Goal: Information Seeking & Learning: Learn about a topic

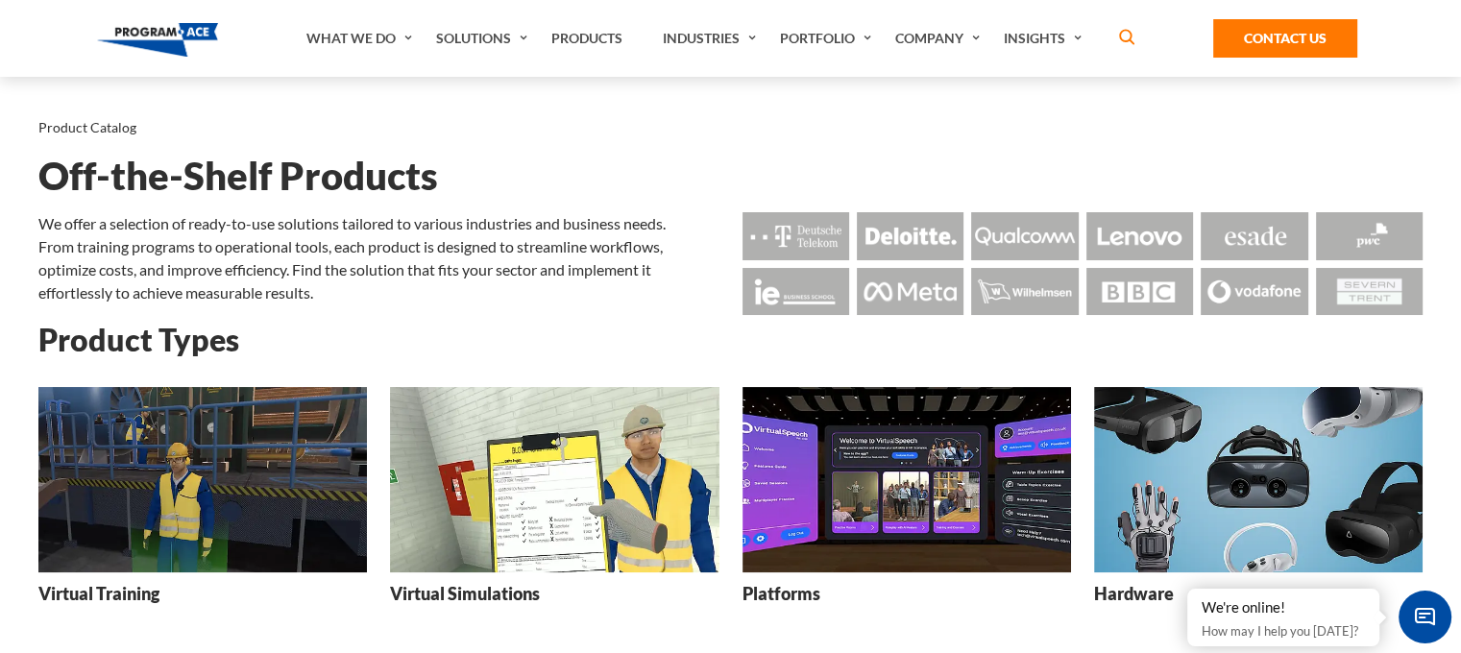
click at [841, 516] on img at bounding box center [907, 479] width 329 height 185
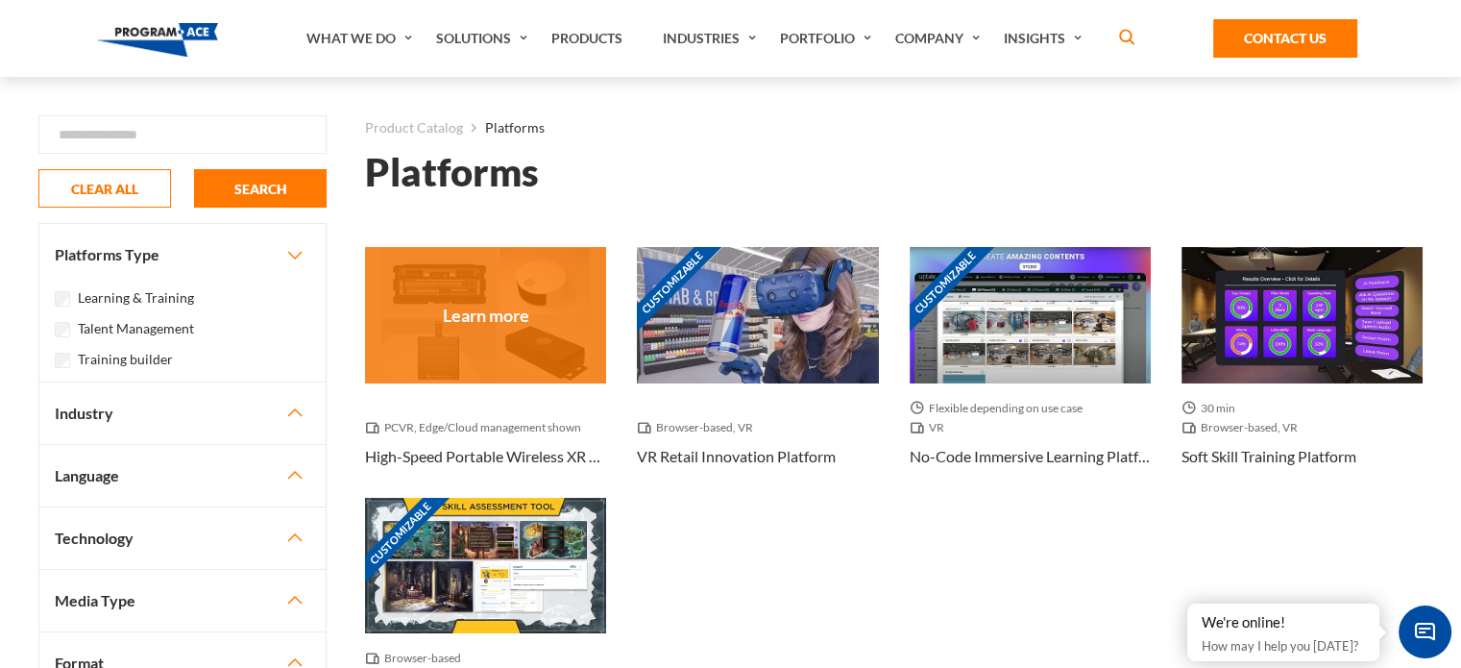
click at [519, 323] on div at bounding box center [485, 314] width 241 height 135
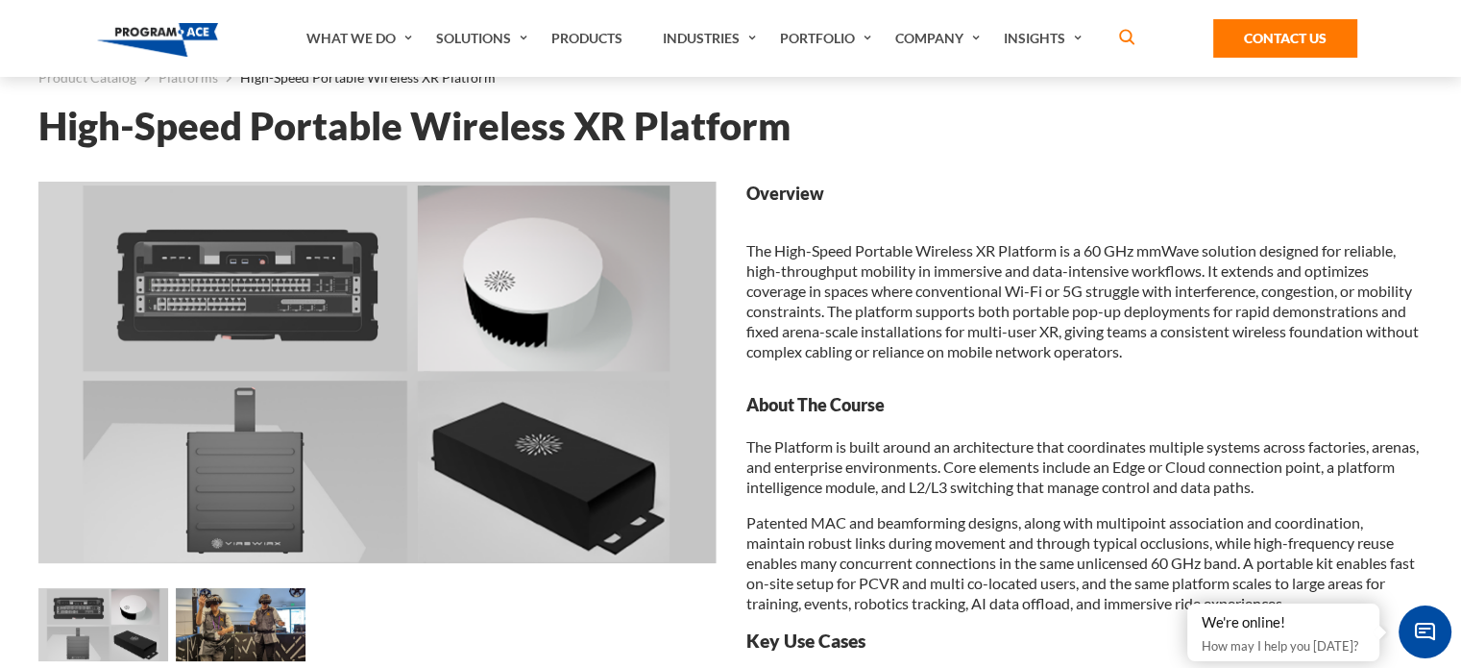
scroll to position [41, 0]
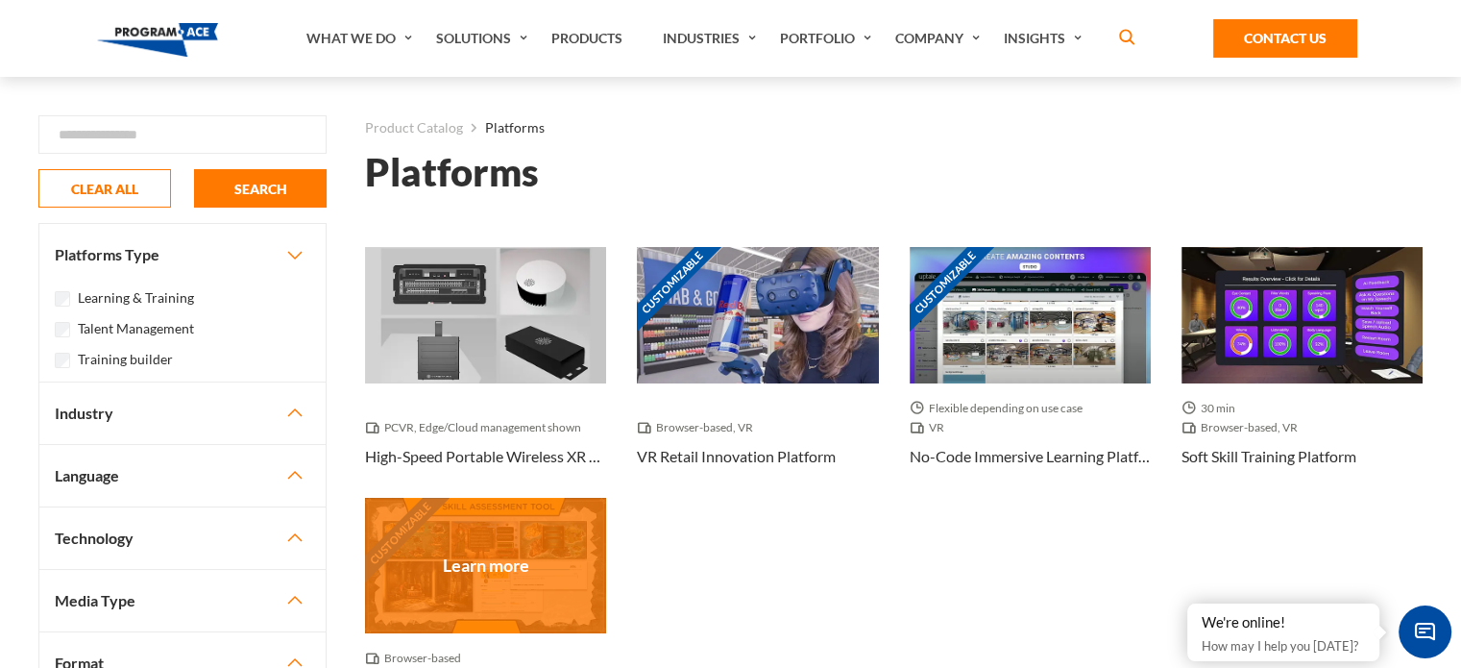
click at [446, 538] on div "Customizable" at bounding box center [485, 565] width 241 height 135
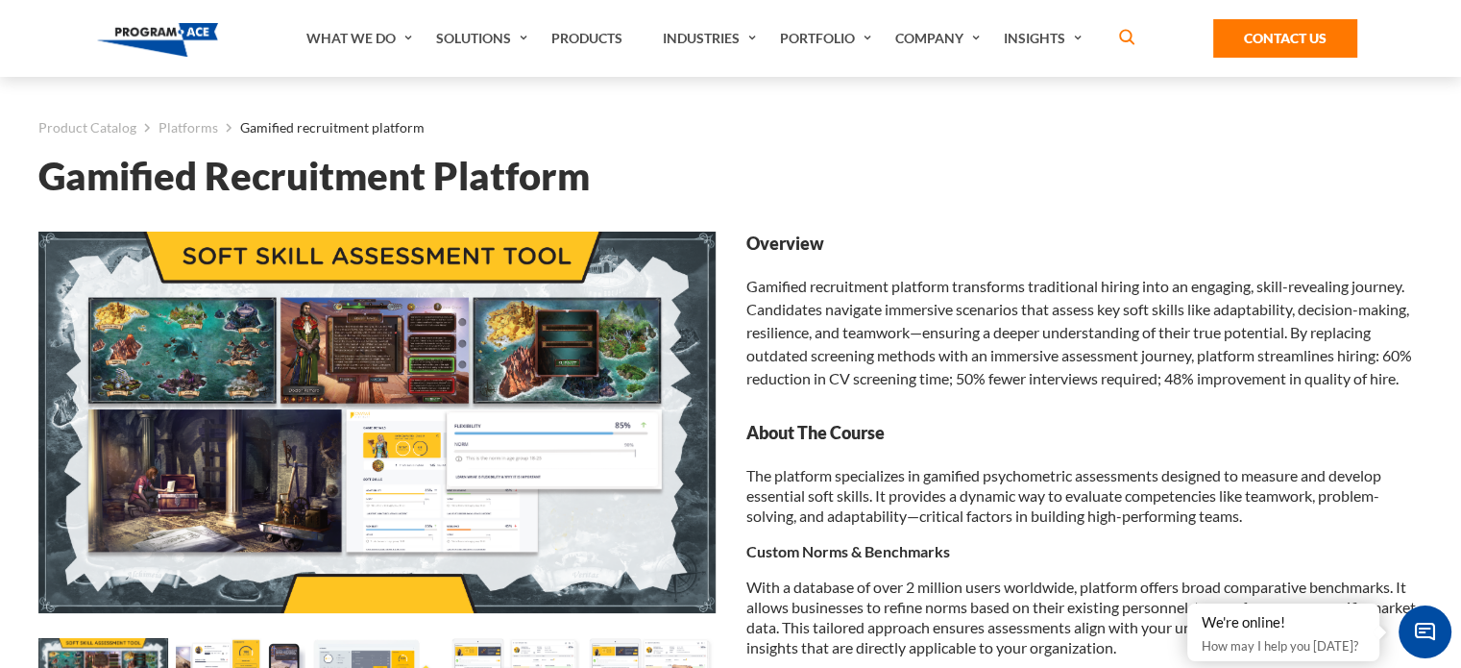
click at [1420, 113] on div "Product Catalog Platforms Gamified recruitment platform Gamified Recruitment Pl…" at bounding box center [730, 135] width 1384 height 116
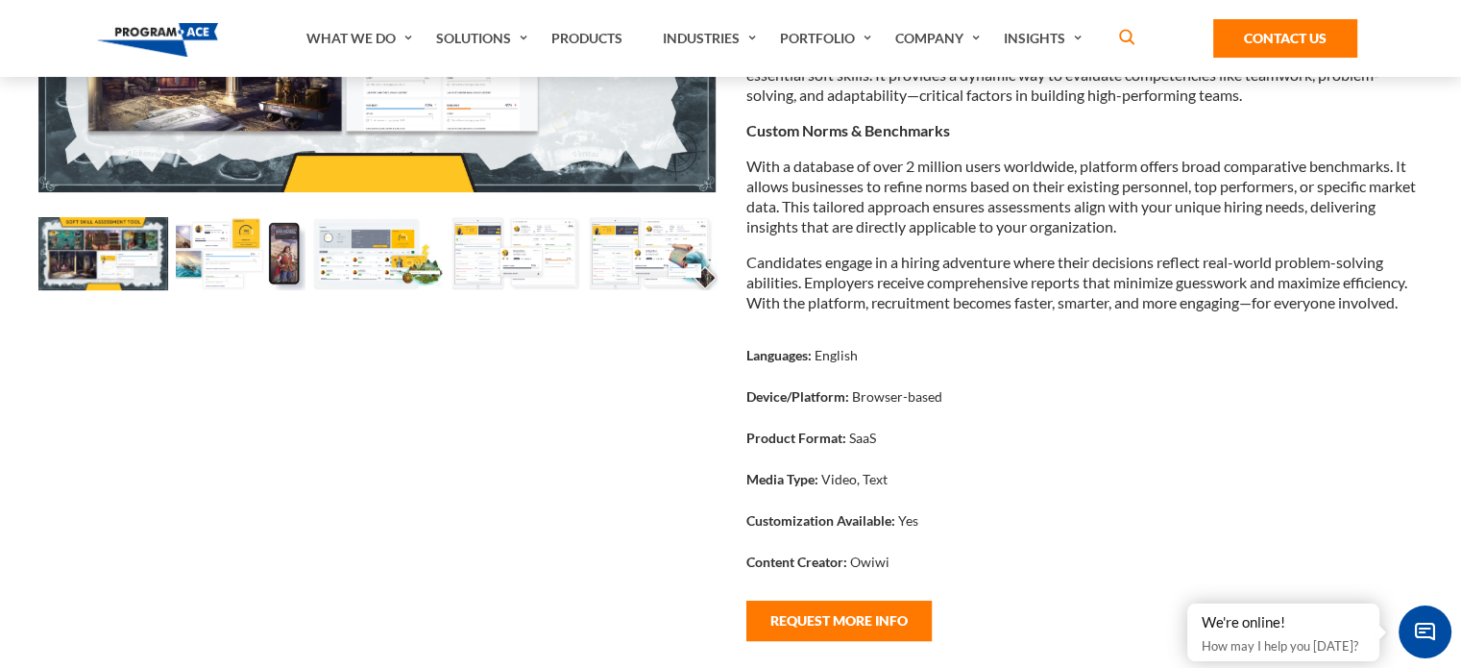
scroll to position [436, 0]
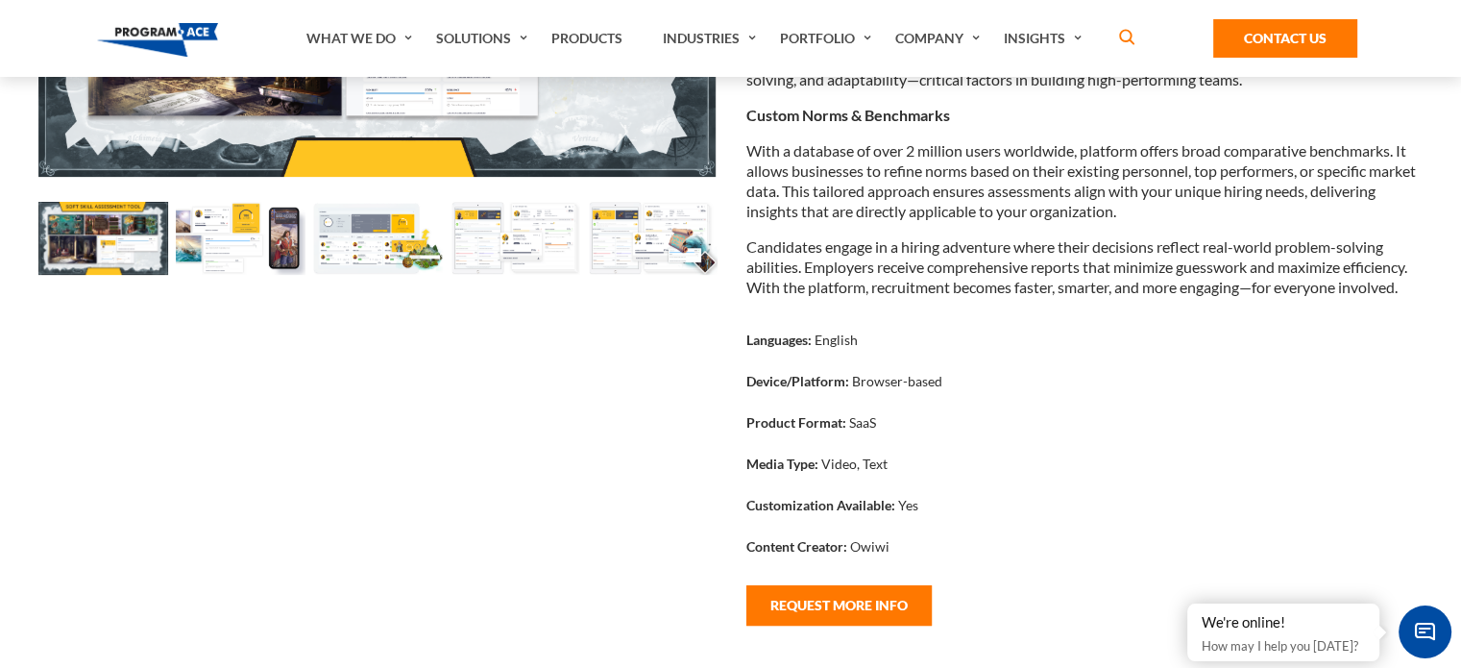
click at [242, 231] on img at bounding box center [241, 238] width 130 height 73
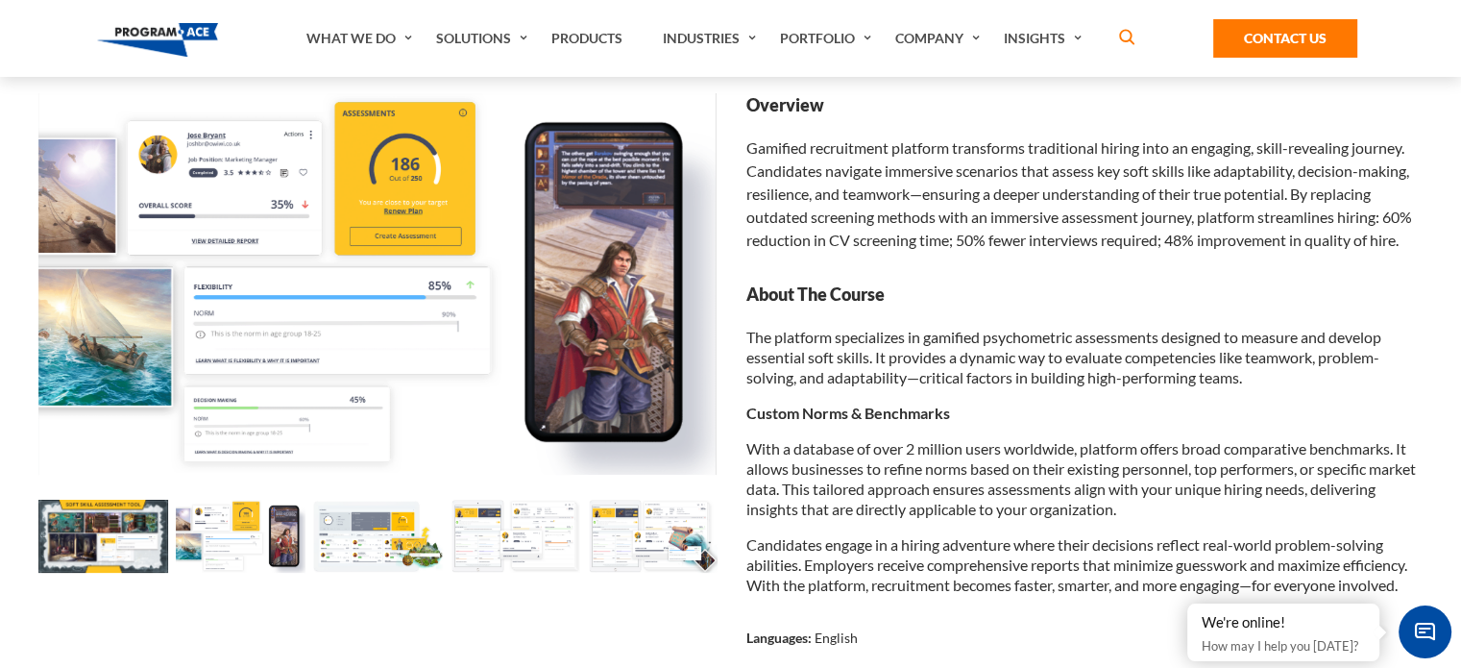
scroll to position [231, 0]
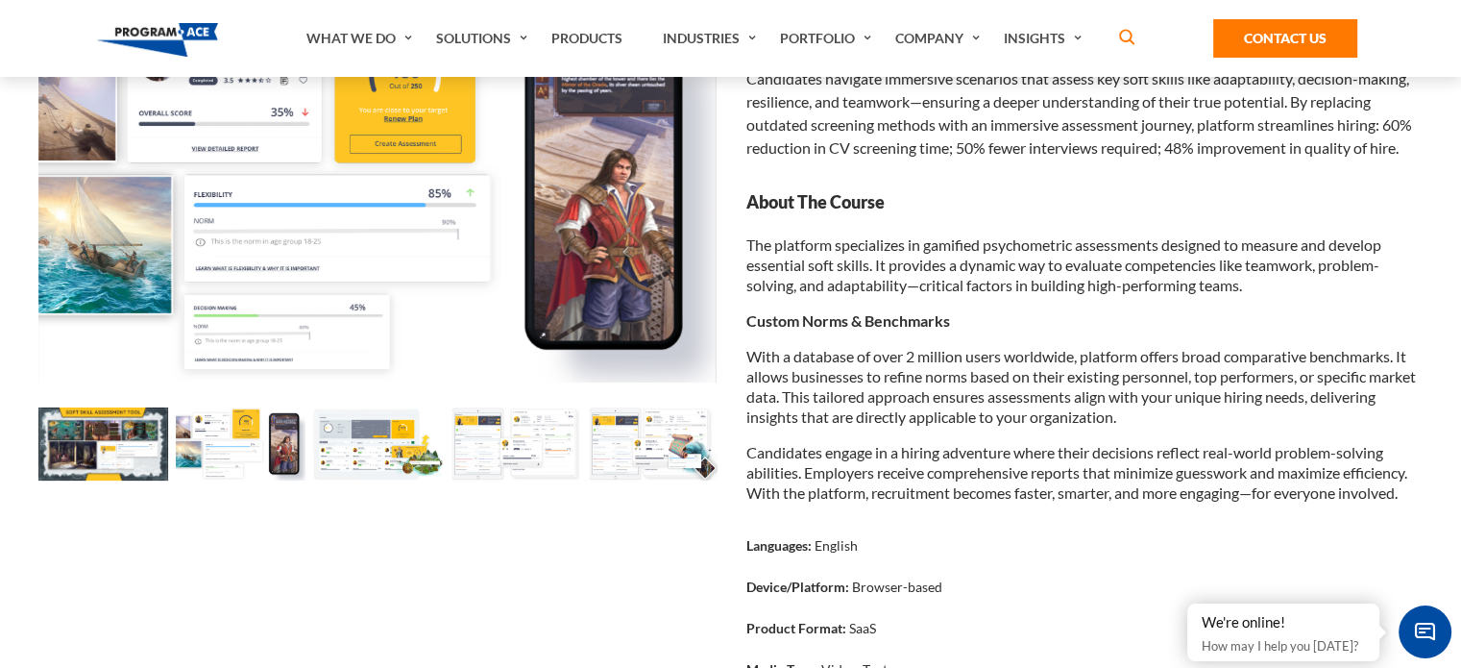
click at [372, 451] on img at bounding box center [378, 443] width 130 height 73
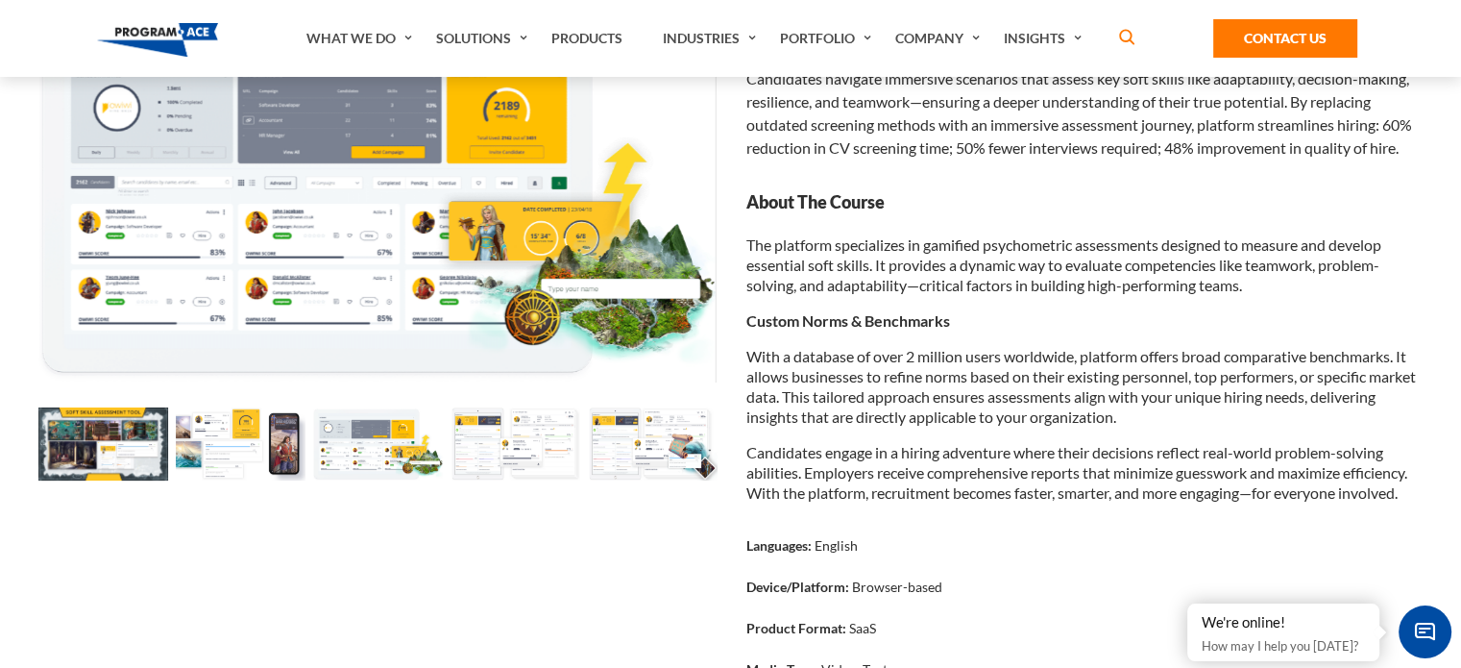
scroll to position [171, 0]
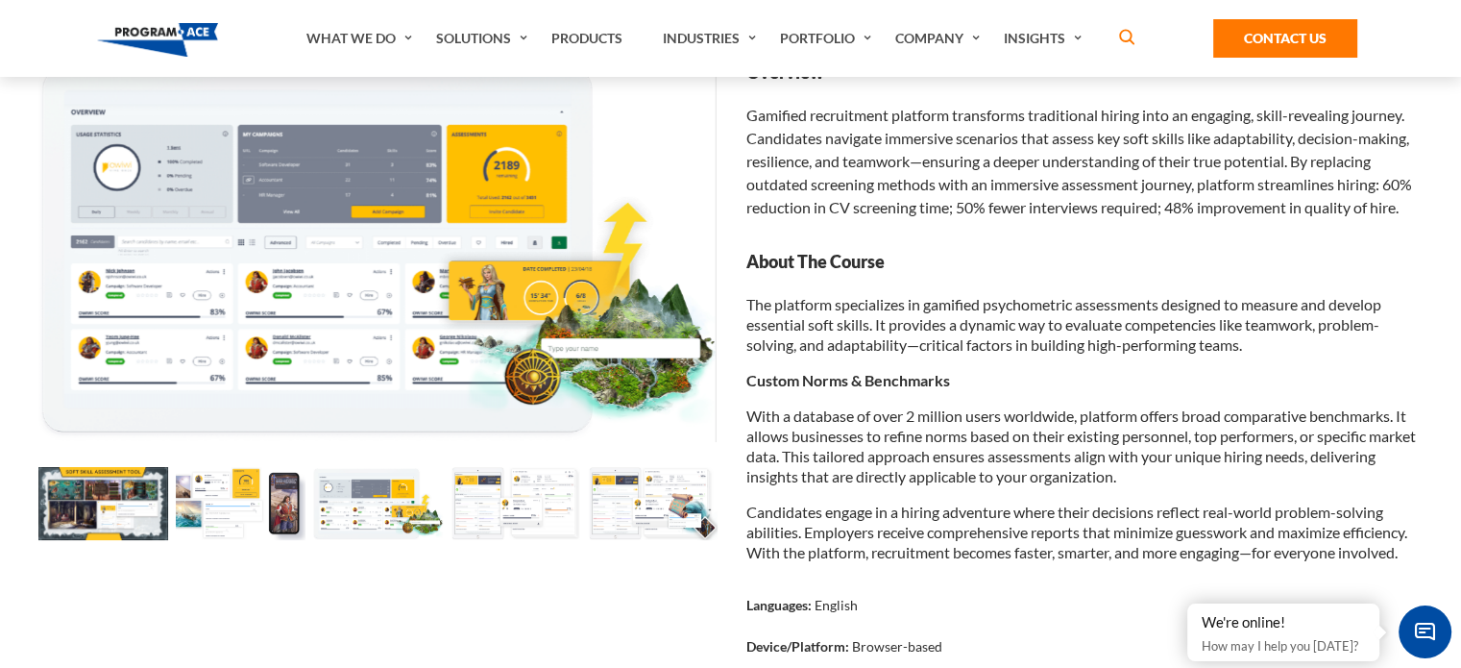
click at [510, 516] on img at bounding box center [516, 503] width 130 height 73
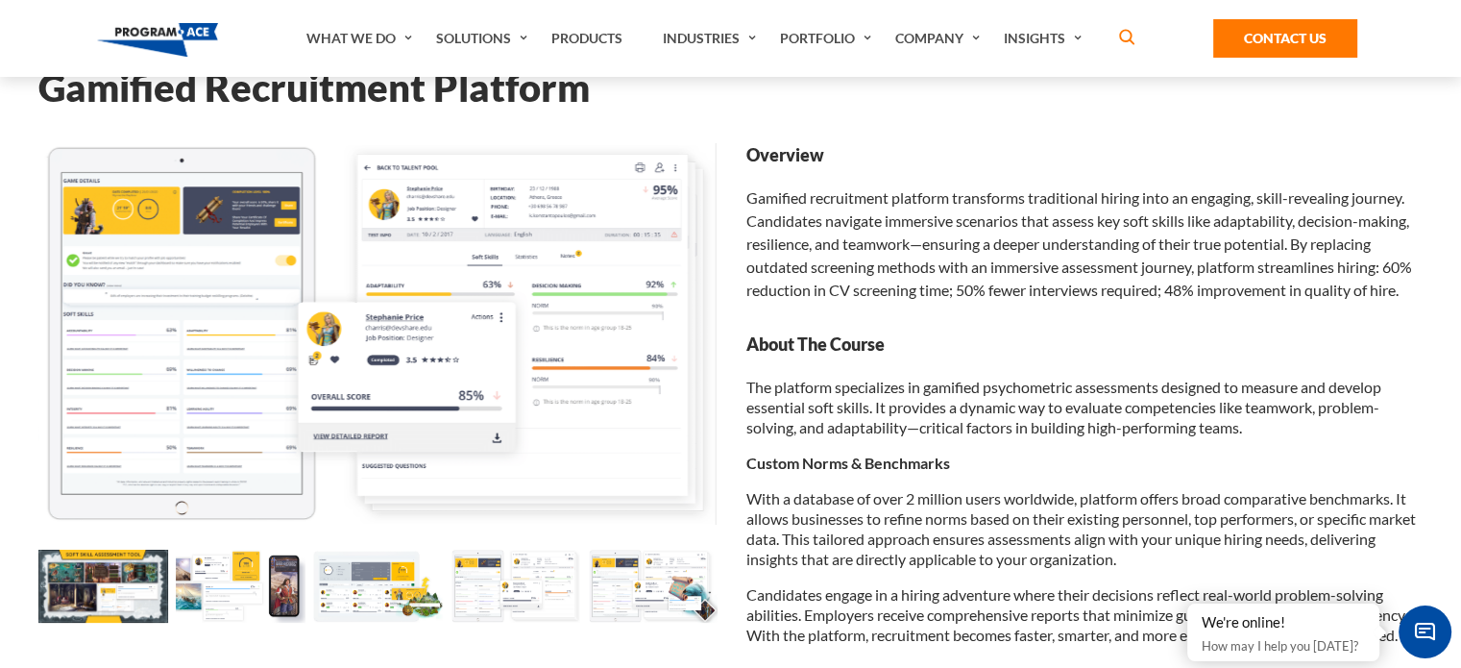
scroll to position [85, 0]
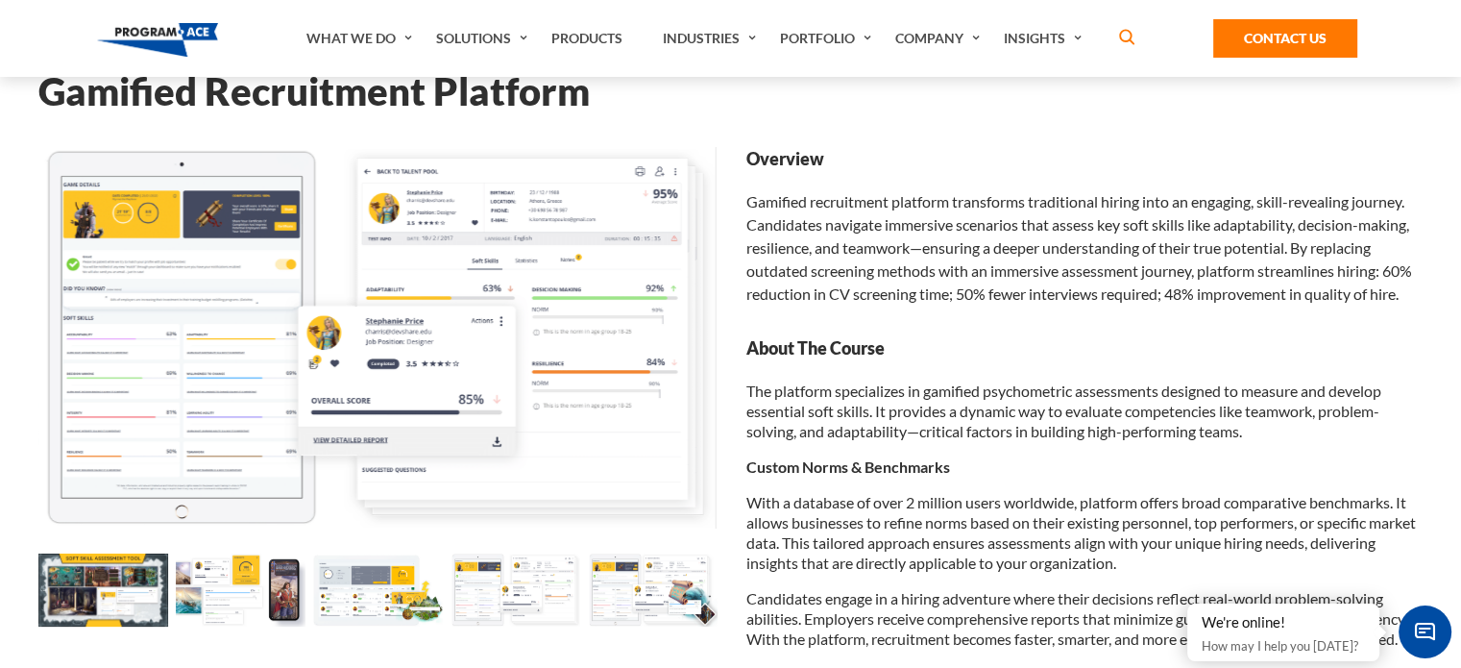
click at [612, 576] on img at bounding box center [653, 589] width 130 height 73
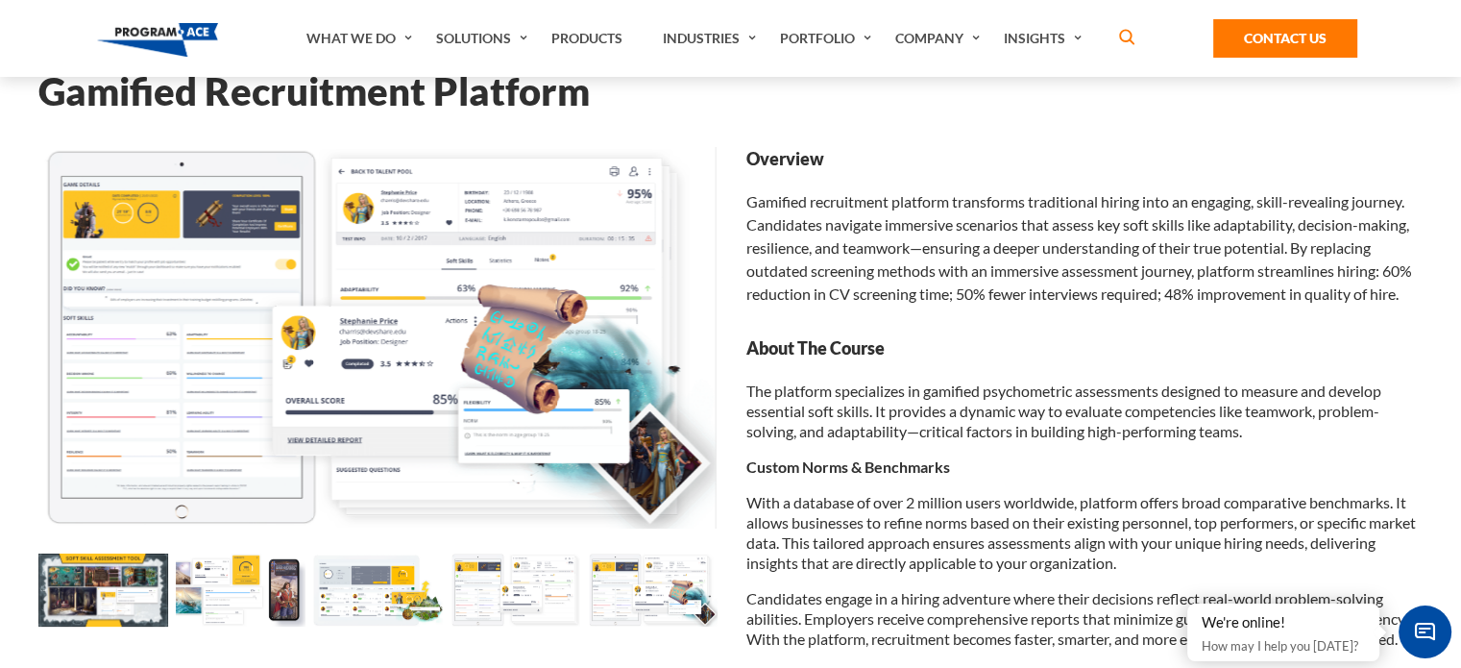
click at [672, 588] on img at bounding box center [653, 589] width 130 height 73
click at [511, 595] on img at bounding box center [516, 589] width 130 height 73
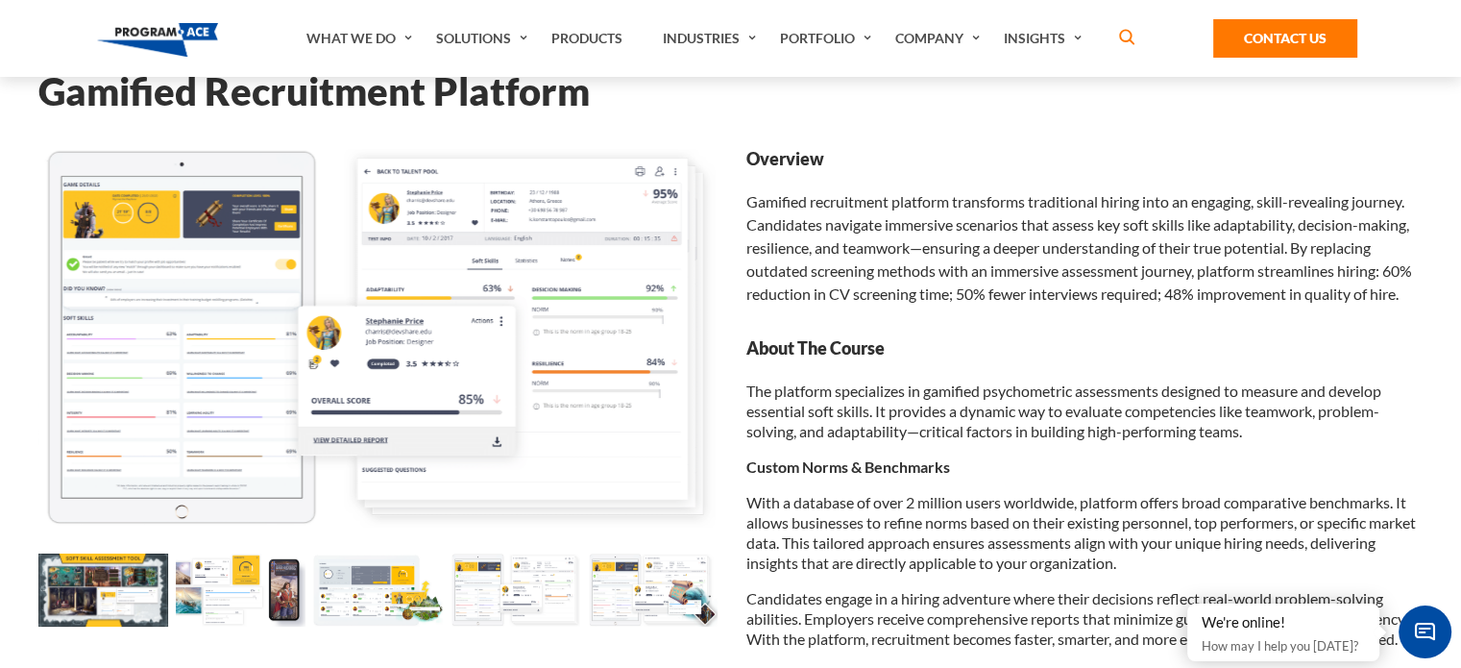
click at [133, 574] on img at bounding box center [103, 589] width 130 height 73
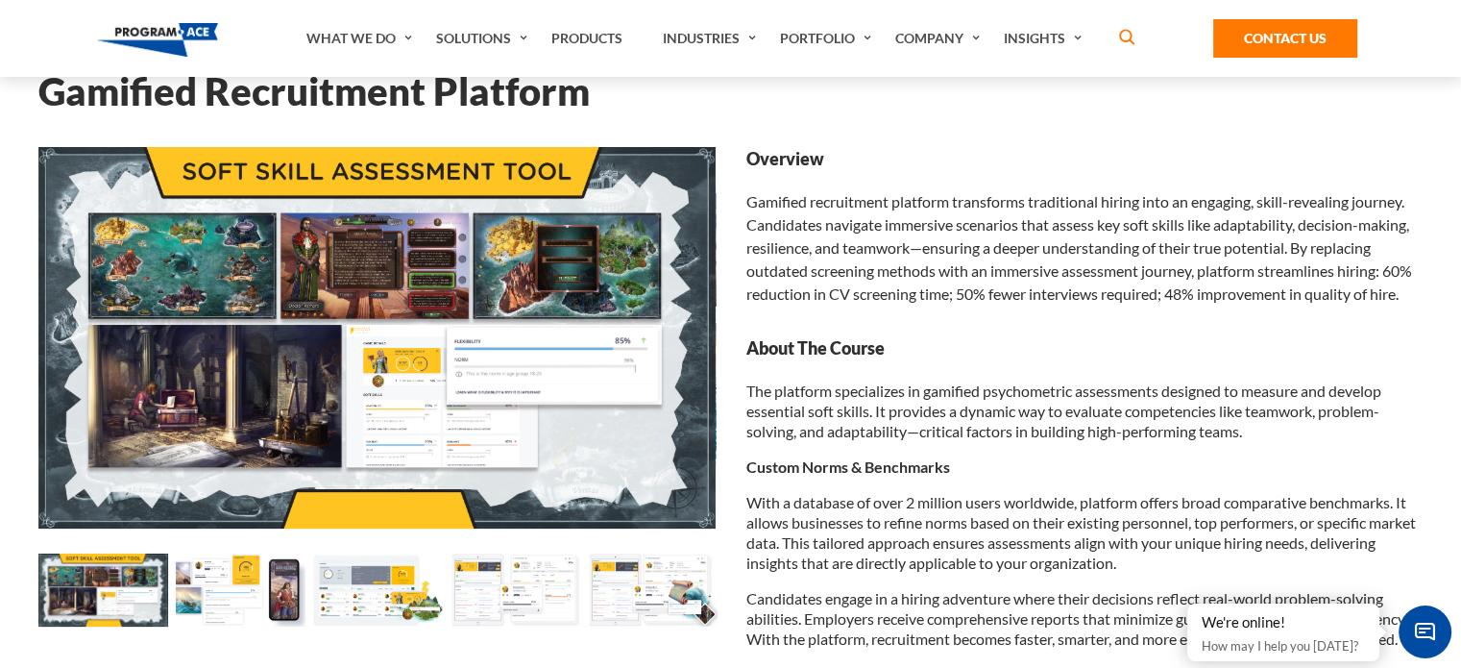
click at [248, 572] on img at bounding box center [241, 589] width 130 height 73
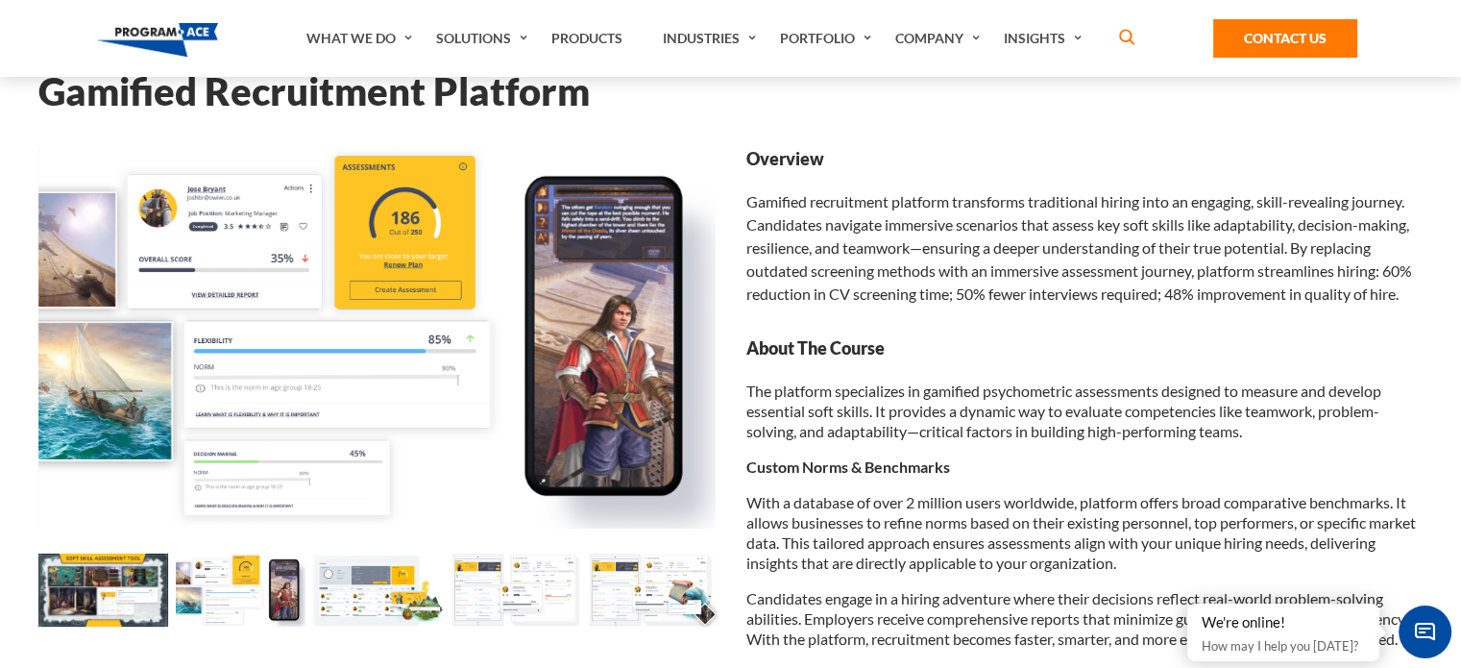
click at [365, 587] on img at bounding box center [378, 589] width 130 height 73
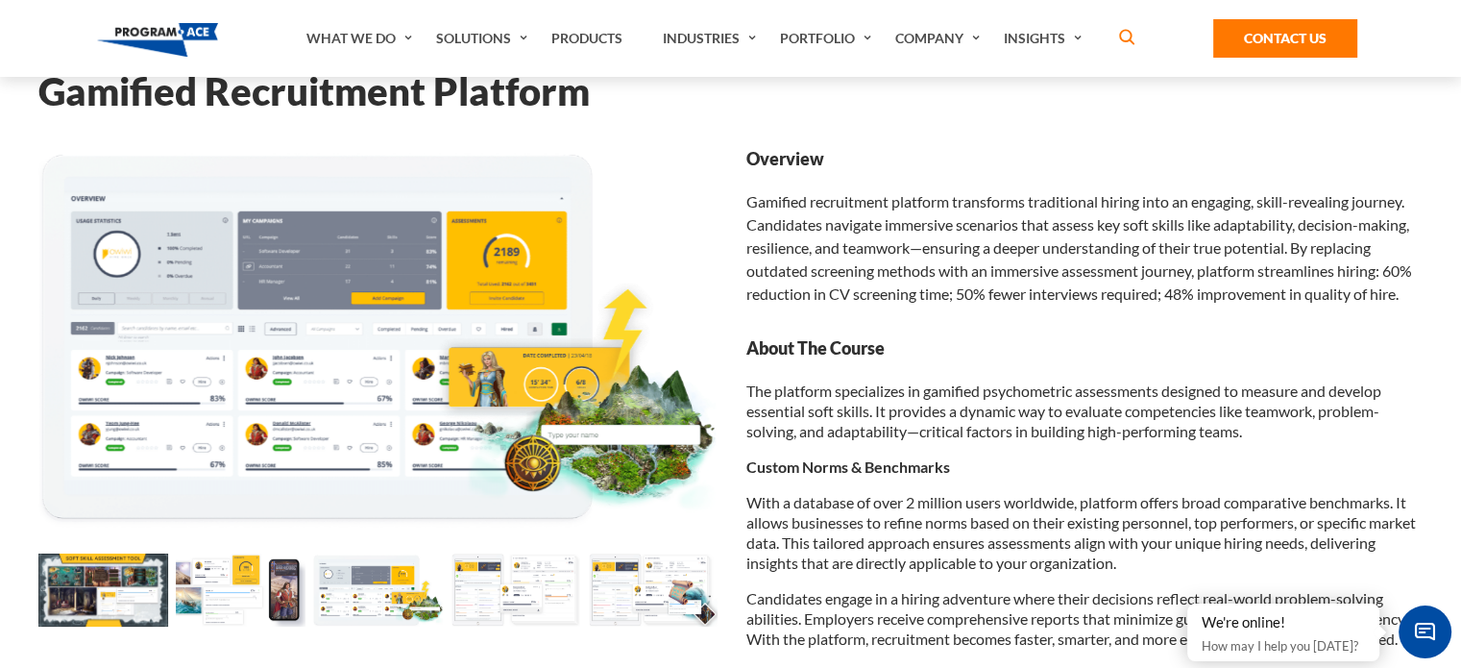
click at [511, 585] on img at bounding box center [516, 589] width 130 height 73
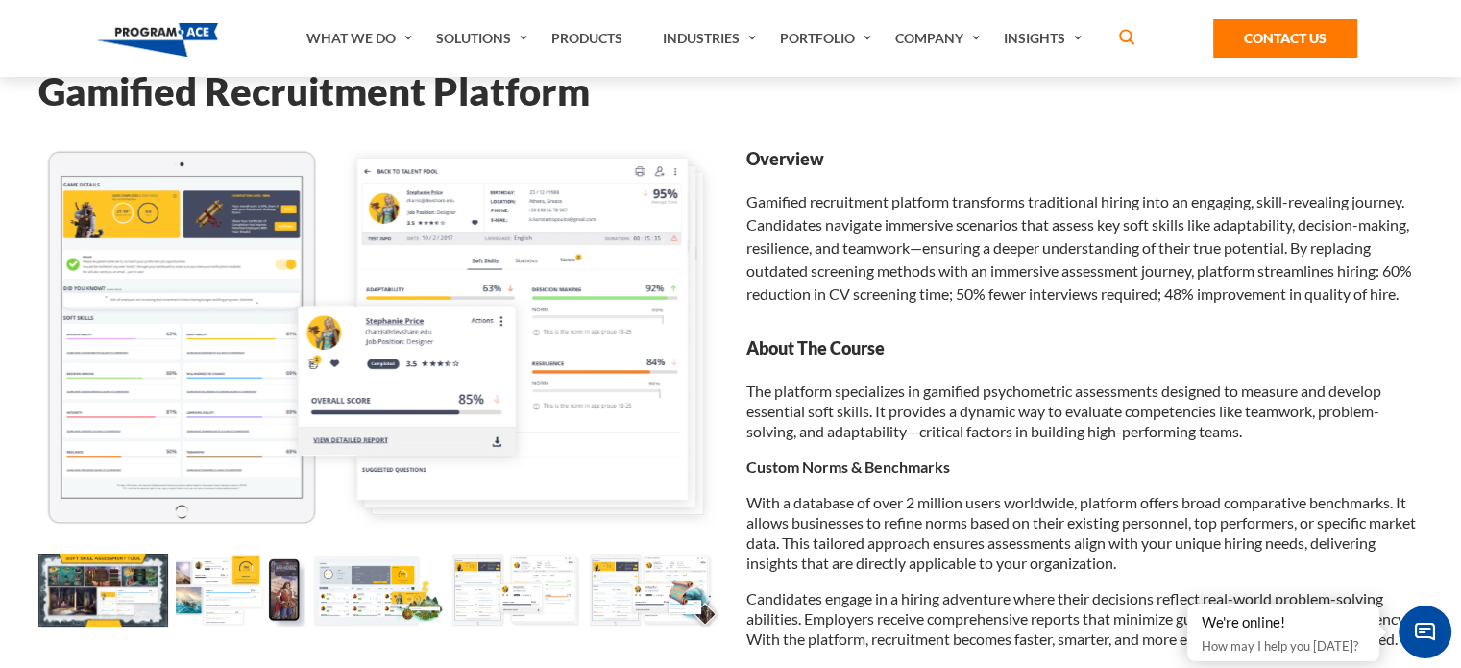
click at [615, 589] on img at bounding box center [653, 589] width 130 height 73
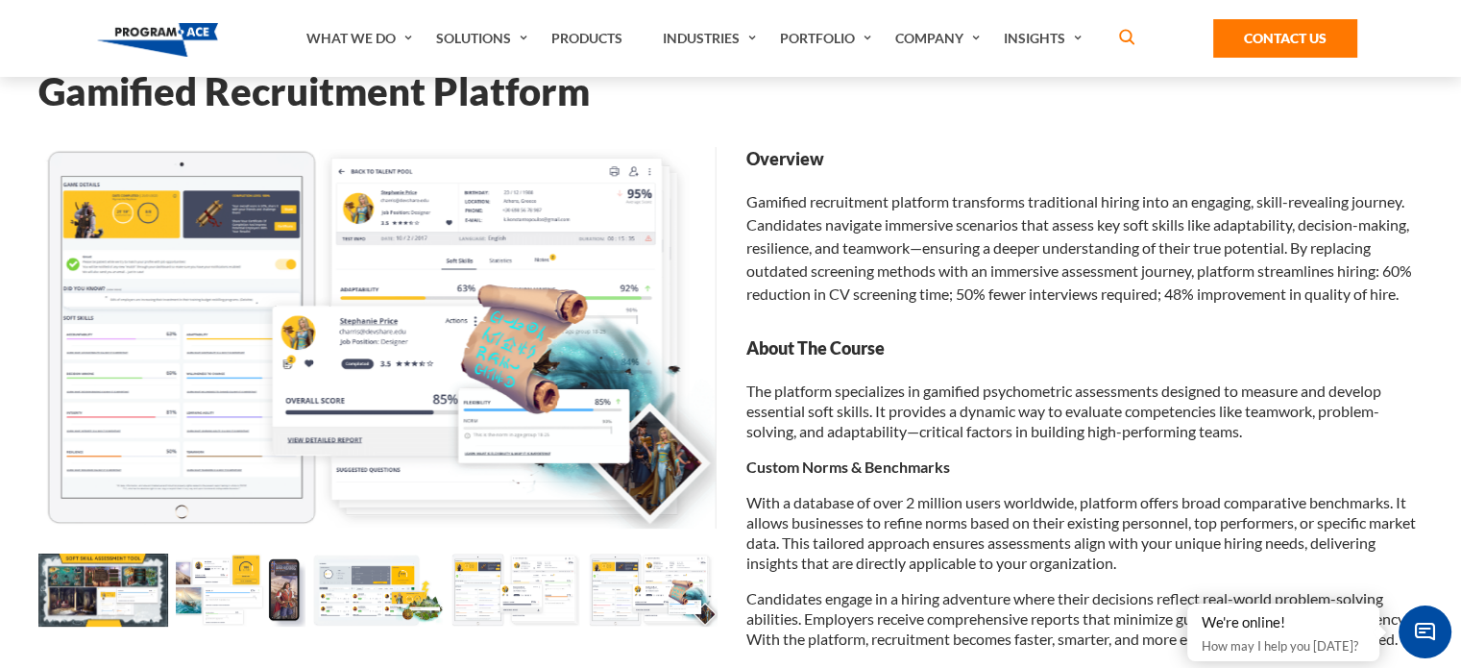
click at [503, 598] on img at bounding box center [516, 589] width 130 height 73
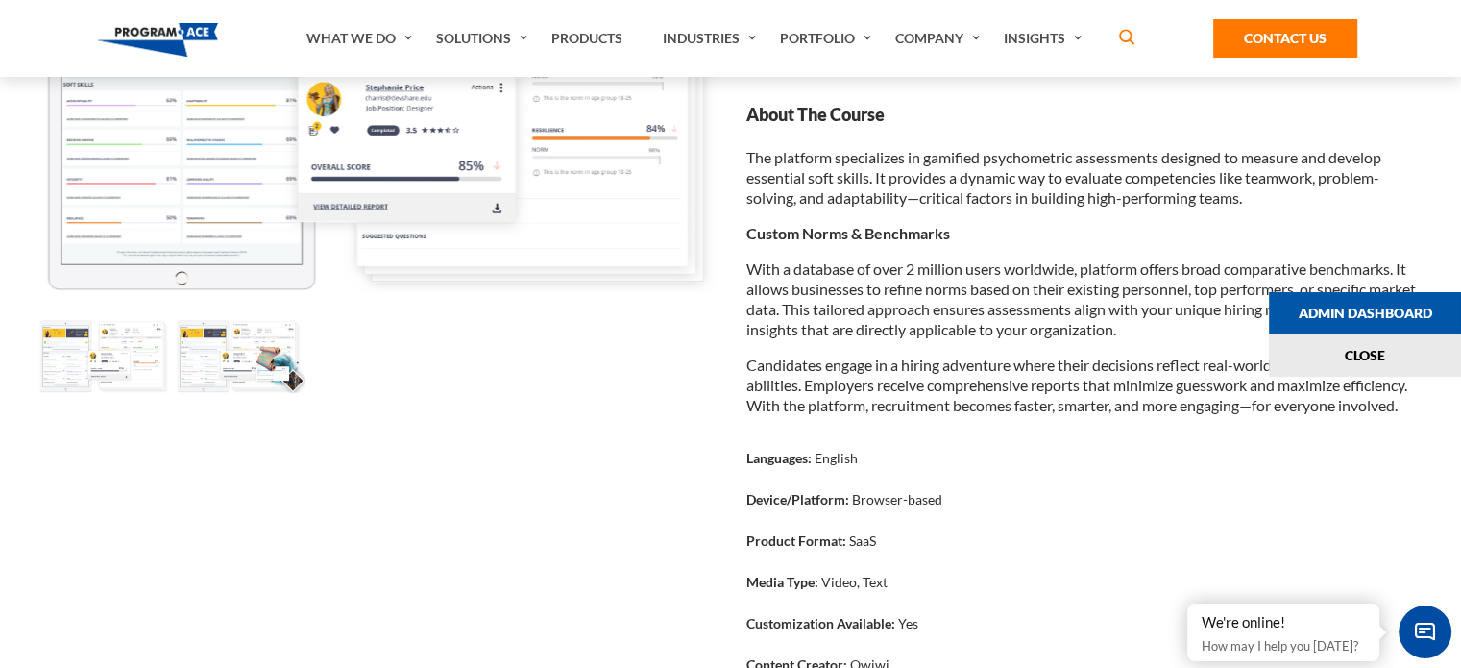
scroll to position [344, 0]
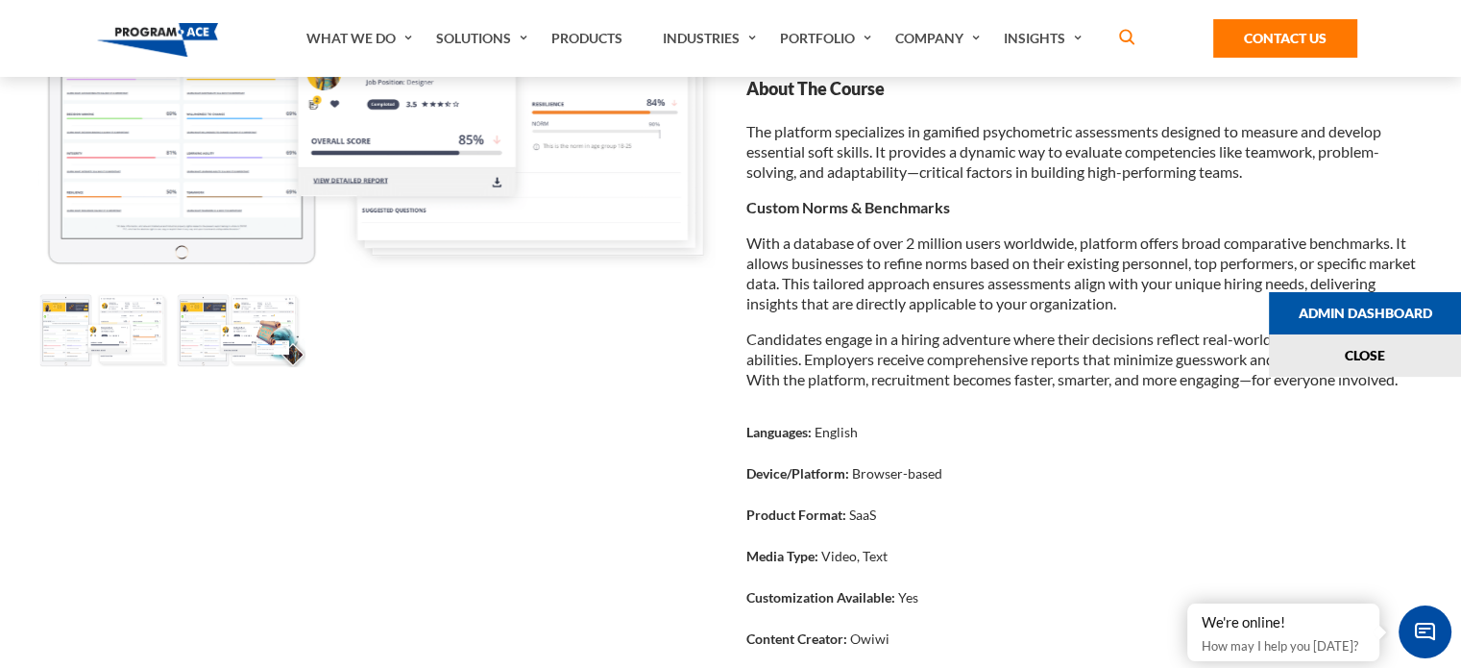
click at [284, 346] on img at bounding box center [241, 330] width 130 height 73
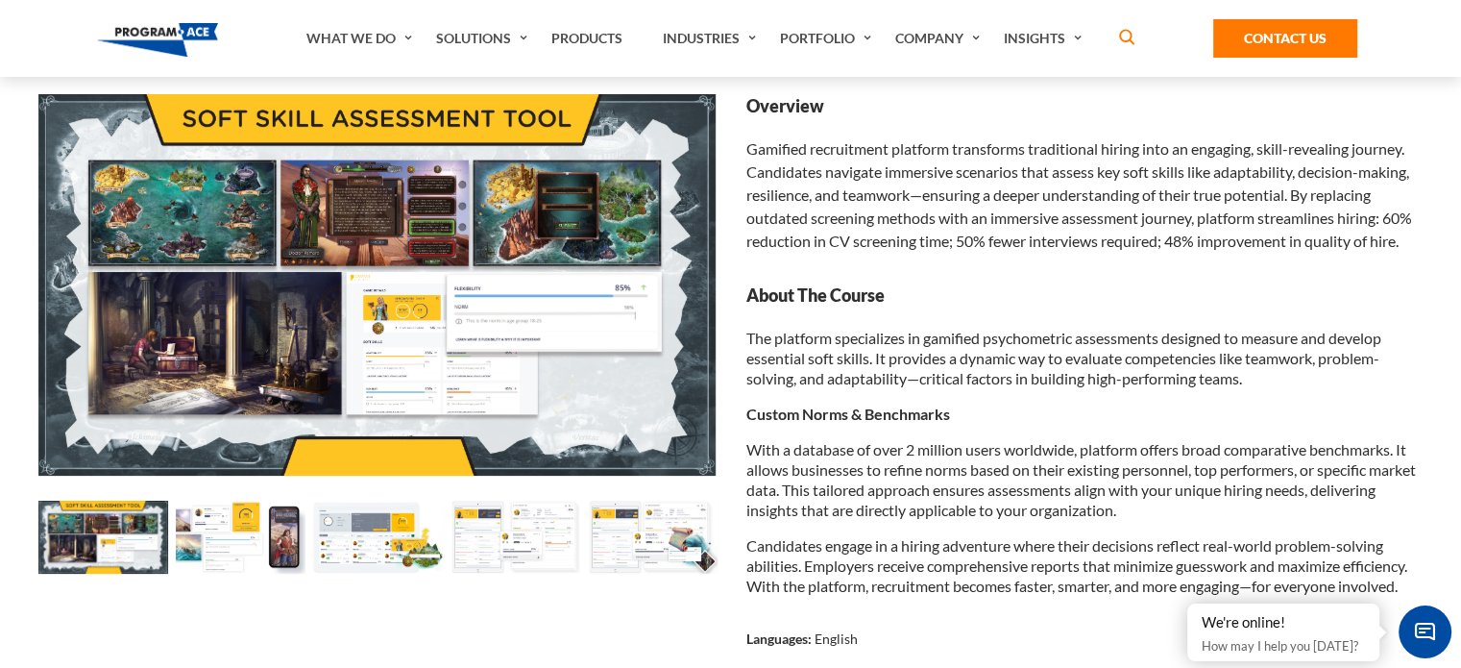
scroll to position [138, 0]
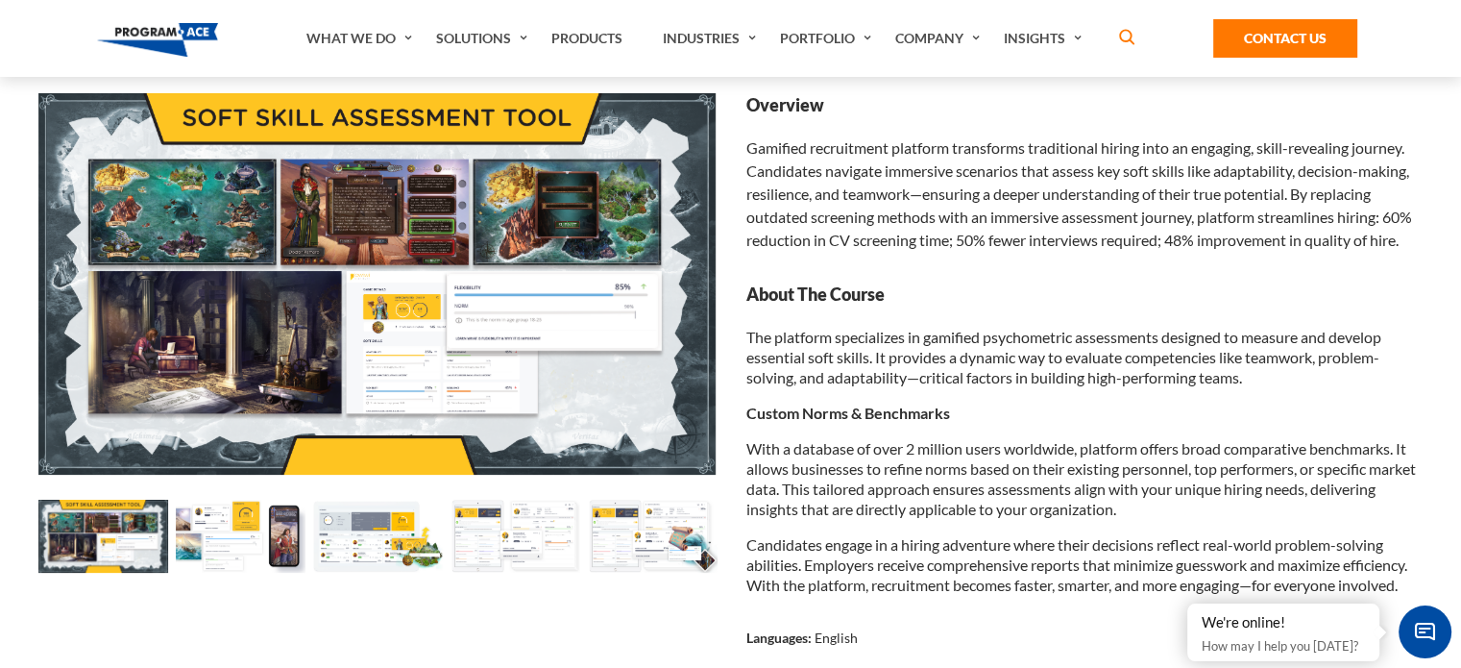
click at [112, 561] on img at bounding box center [103, 536] width 130 height 73
